Goal: Information Seeking & Learning: Learn about a topic

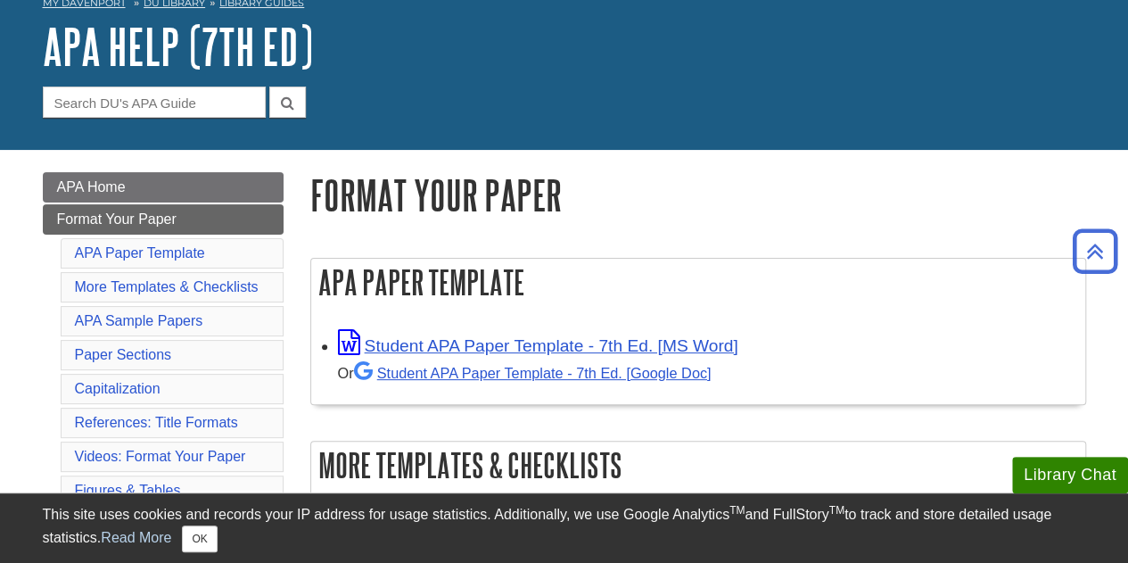
scroll to position [89, 0]
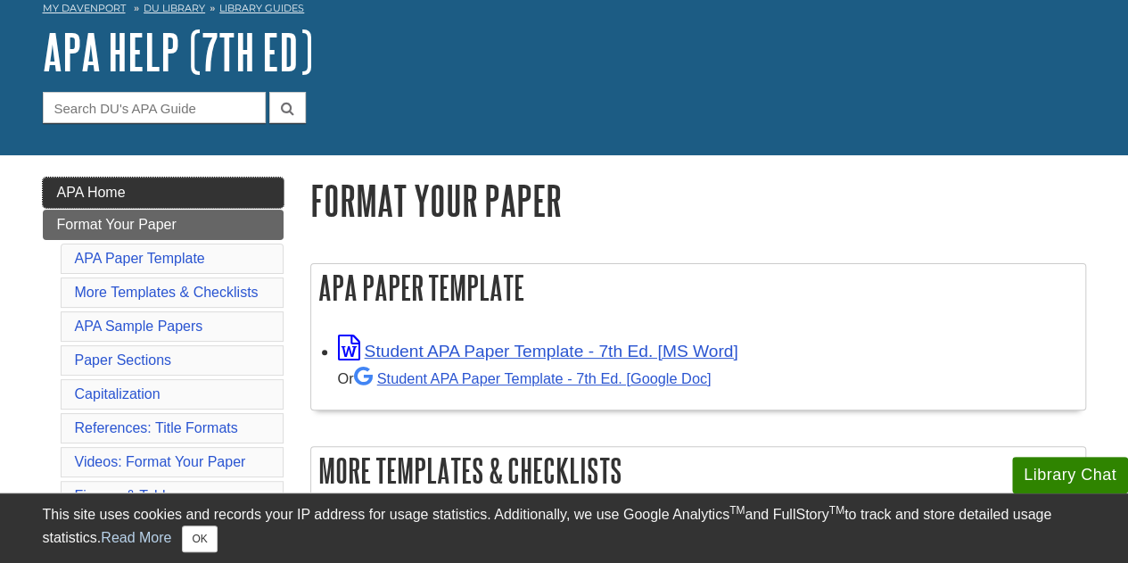
click at [104, 185] on span "APA Home" at bounding box center [91, 192] width 69 height 15
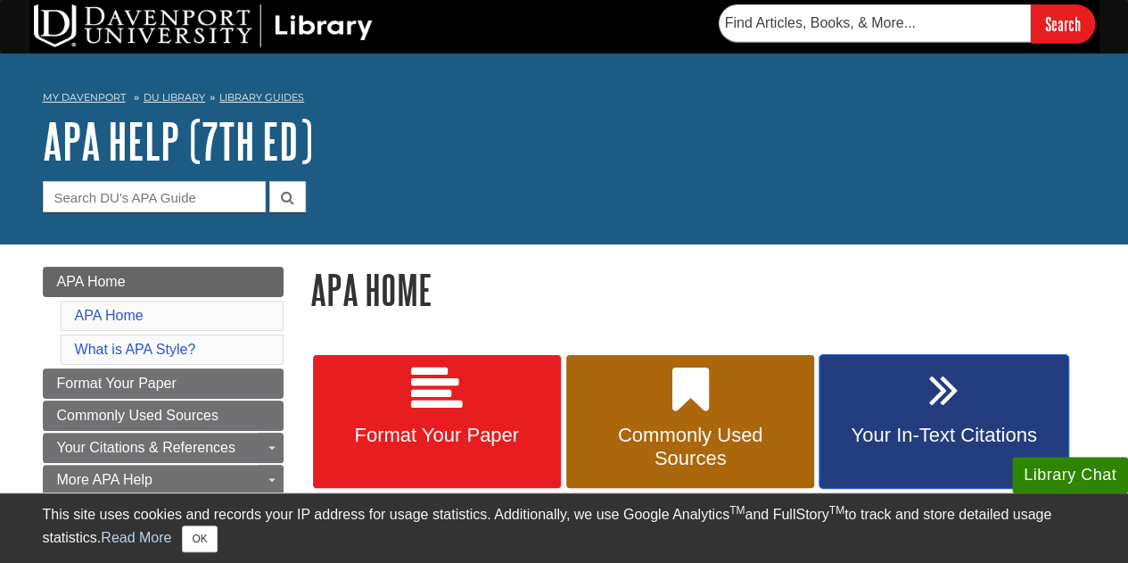
click at [909, 401] on link "Your In-Text Citations" at bounding box center [943, 422] width 248 height 134
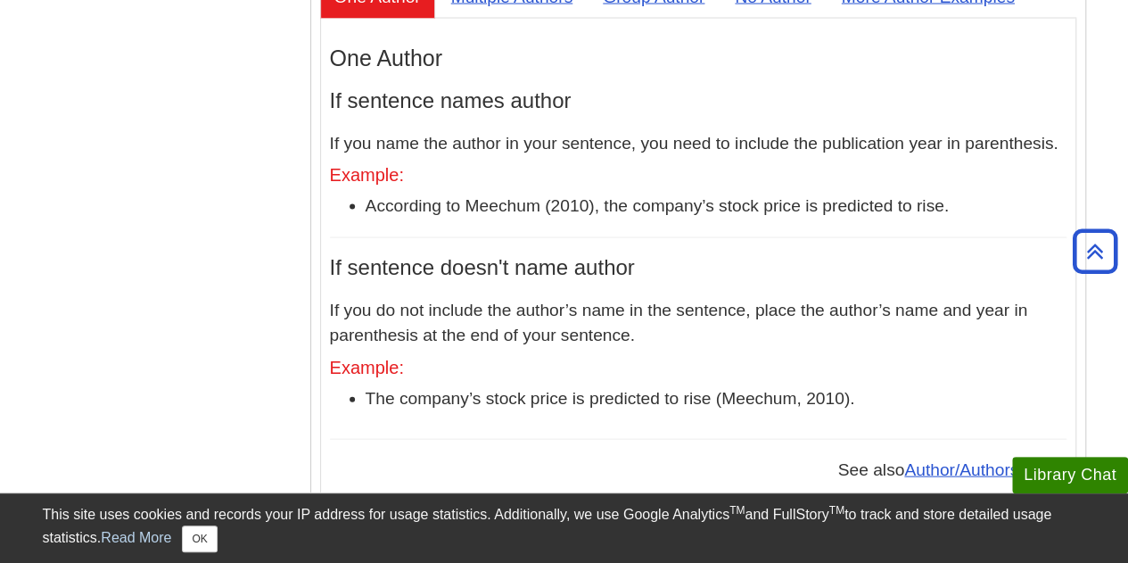
scroll to position [1694, 0]
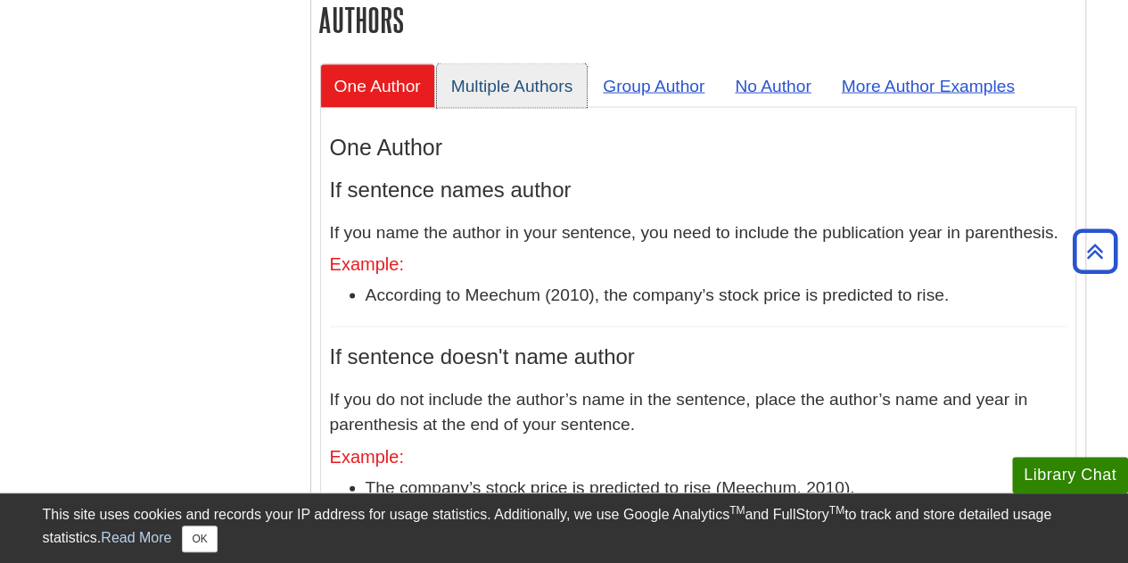
click at [484, 64] on link "Multiple Authors" at bounding box center [512, 86] width 151 height 44
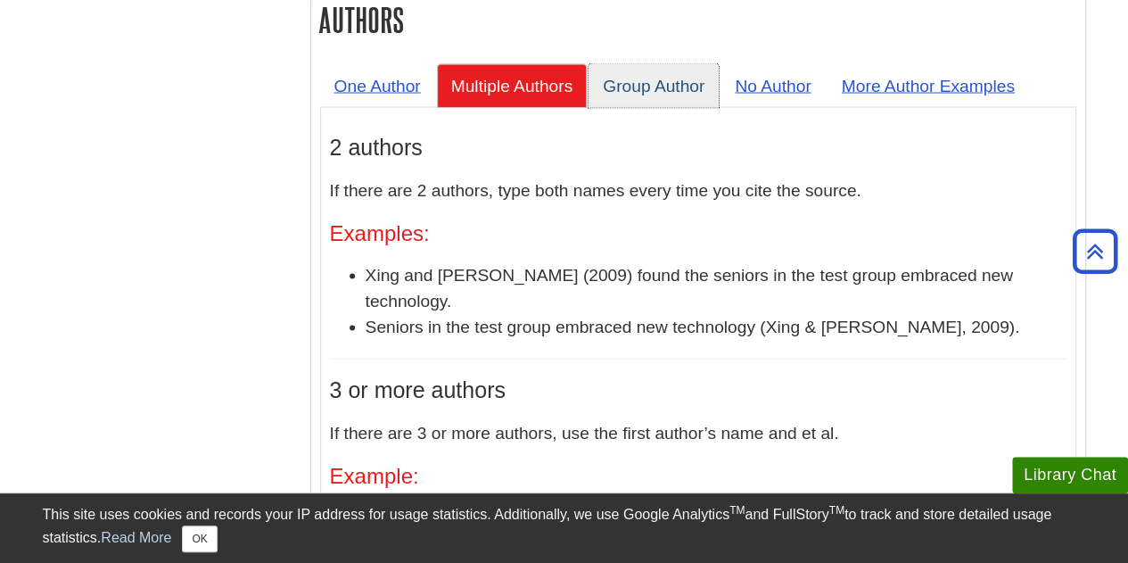
click at [654, 64] on link "Group Author" at bounding box center [653, 86] width 130 height 44
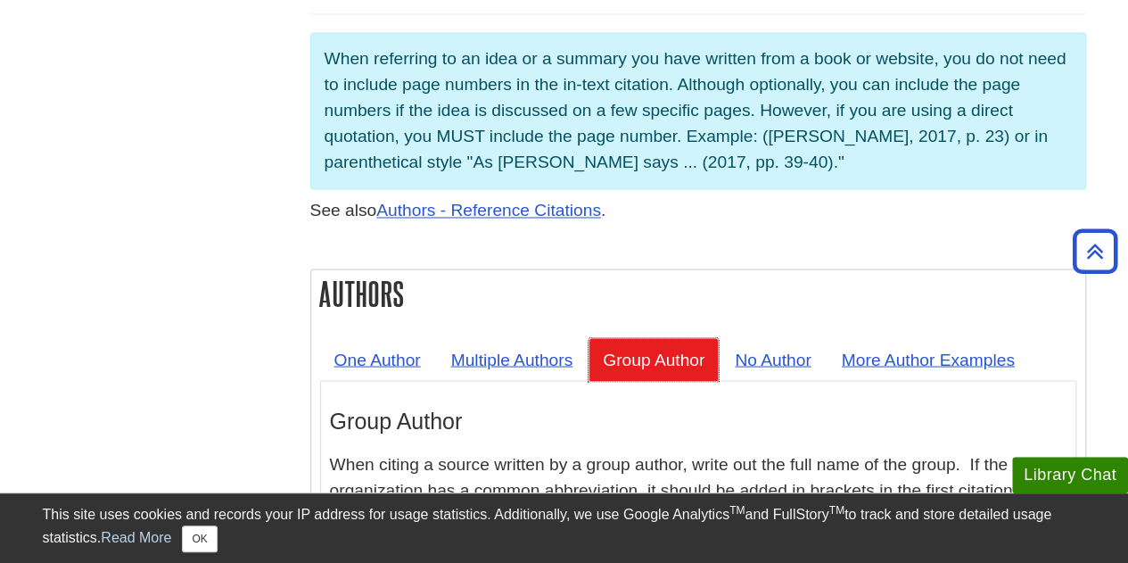
scroll to position [1337, 0]
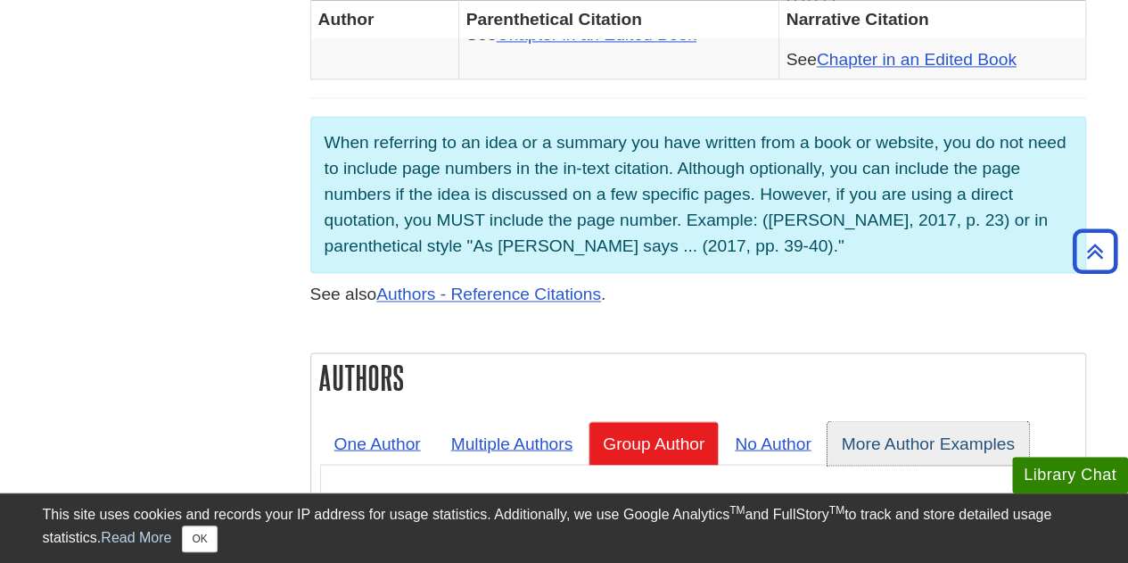
click at [907, 421] on link "More Author Examples" at bounding box center [928, 443] width 202 height 44
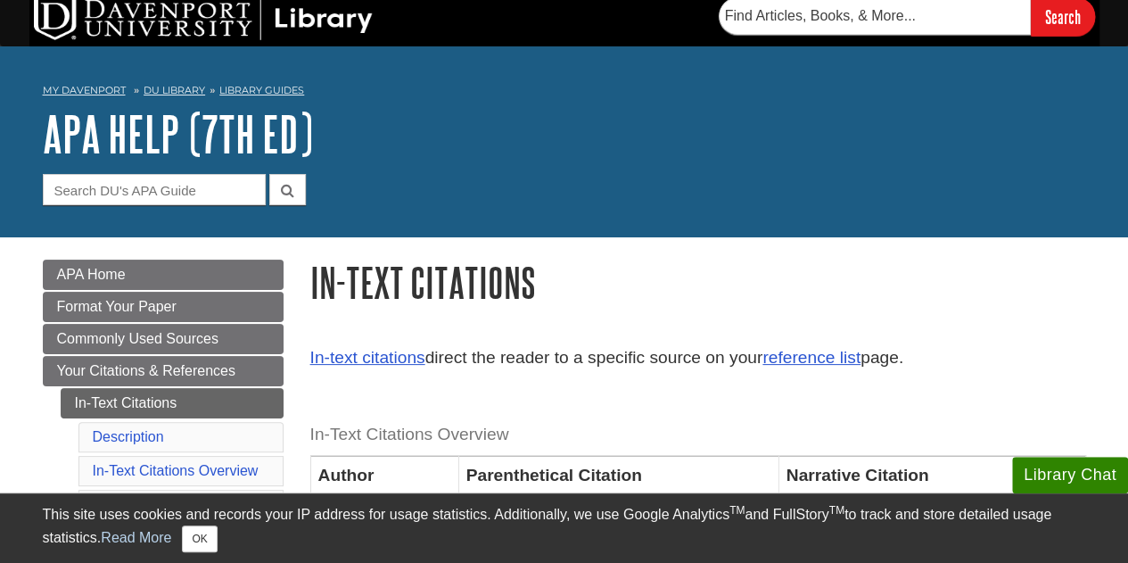
scroll to position [0, 0]
